Goal: Task Accomplishment & Management: Complete application form

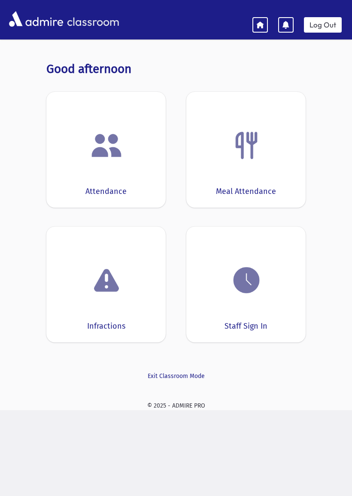
click at [97, 157] on img at bounding box center [106, 145] width 33 height 33
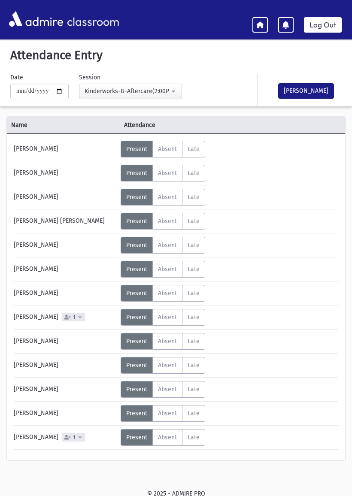
click at [163, 436] on span "Absent" at bounding box center [167, 437] width 19 height 7
click at [168, 316] on span "Absent" at bounding box center [167, 317] width 19 height 7
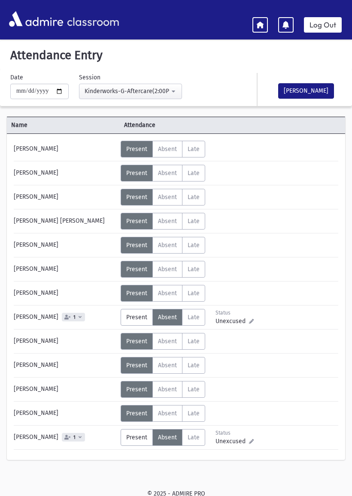
click at [163, 344] on span "Absent" at bounding box center [167, 341] width 19 height 7
click at [167, 147] on span "Absent" at bounding box center [167, 149] width 19 height 7
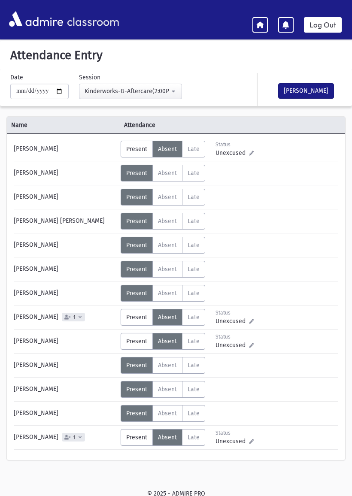
click at [164, 171] on span "Absent" at bounding box center [167, 173] width 19 height 7
click at [297, 91] on button "[PERSON_NAME]" at bounding box center [306, 90] width 56 height 15
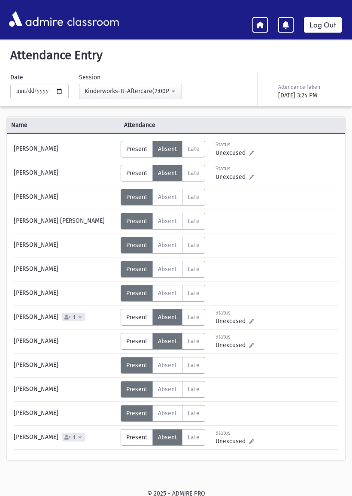
click at [264, 24] on icon at bounding box center [260, 25] width 8 height 8
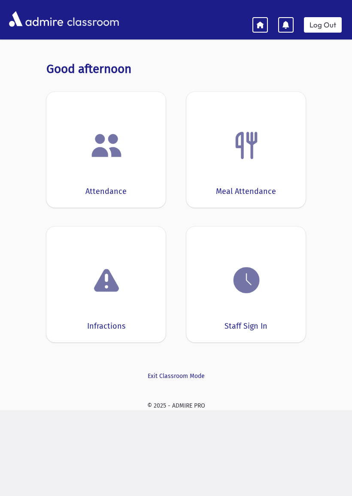
click at [231, 167] on div "Meal Attendance" at bounding box center [245, 150] width 119 height 116
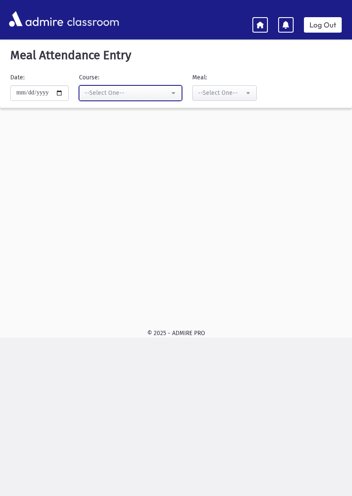
click at [120, 92] on div "--Select One--" at bounding box center [127, 92] width 85 height 9
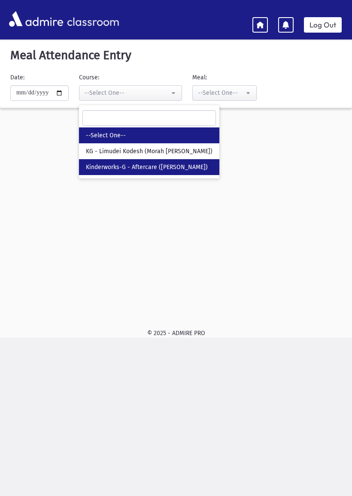
click at [93, 165] on span "Kinderworks-G - Aftercare ([PERSON_NAME])" at bounding box center [147, 167] width 122 height 9
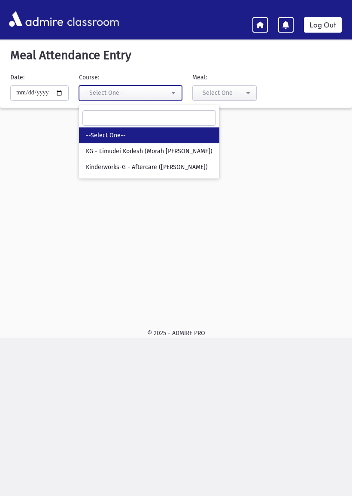
select select "***"
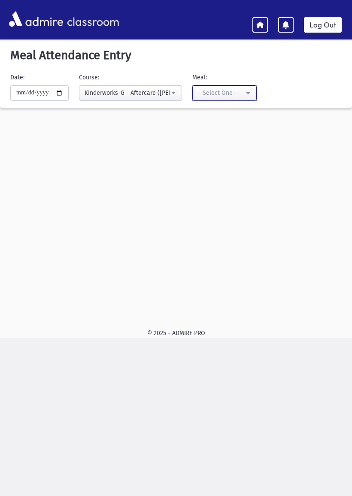
click at [198, 94] on div "--Select One--" at bounding box center [221, 92] width 46 height 9
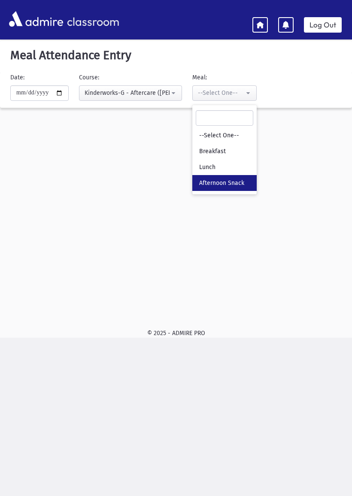
click at [199, 184] on span "Afternoon Snack" at bounding box center [221, 183] width 45 height 9
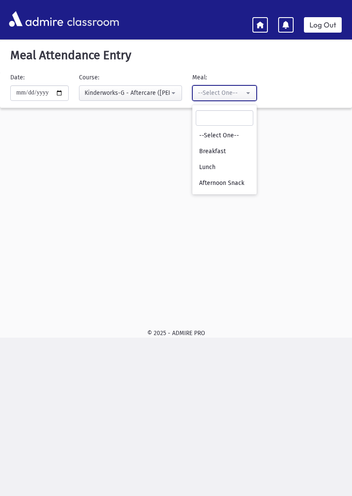
select select "*"
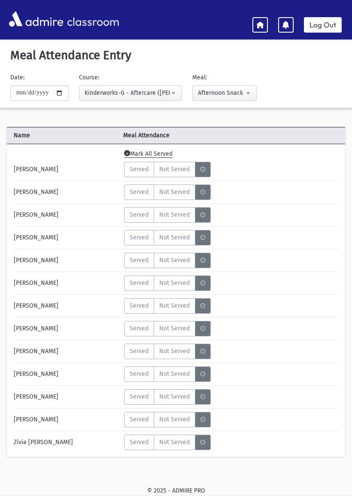
click at [143, 152] on span "Mark All Served" at bounding box center [148, 154] width 49 height 8
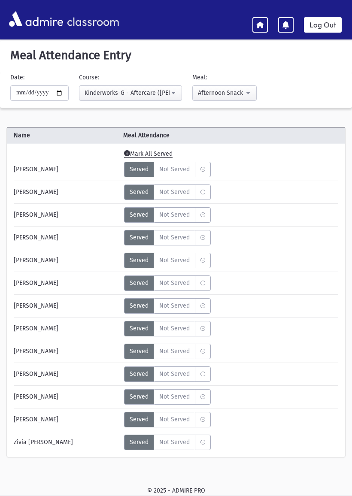
click at [174, 168] on span "Not Served" at bounding box center [174, 169] width 30 height 9
click at [169, 193] on span "Not Served" at bounding box center [174, 192] width 30 height 9
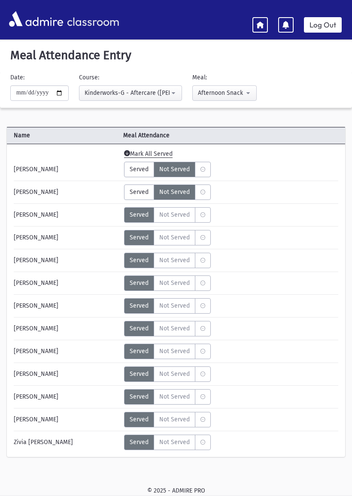
click at [175, 445] on span "Not Served" at bounding box center [174, 442] width 30 height 9
click at [172, 350] on span "Not Served" at bounding box center [174, 351] width 30 height 9
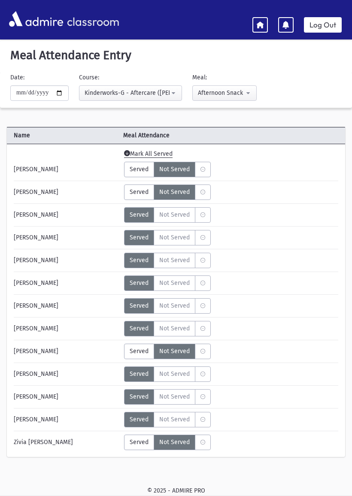
click at [175, 329] on span "Not Served" at bounding box center [174, 328] width 30 height 9
click at [258, 24] on icon at bounding box center [260, 25] width 8 height 8
